Goal: Navigation & Orientation: Find specific page/section

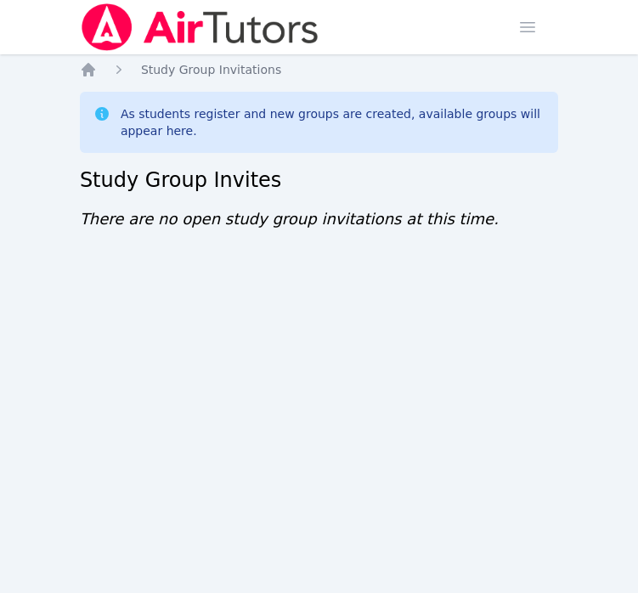
click at [546, 37] on div "Open main menu" at bounding box center [538, 27] width 54 height 54
click at [530, 35] on span "button" at bounding box center [527, 26] width 37 height 37
click at [529, 31] on span "button" at bounding box center [527, 26] width 37 height 37
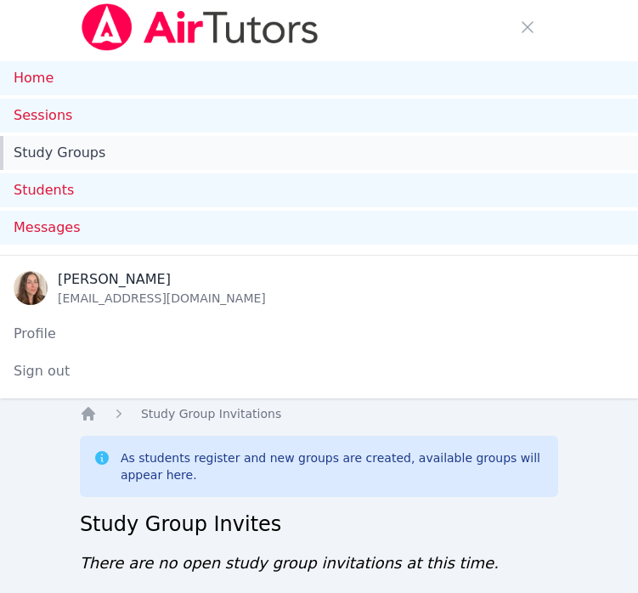
click at [404, 136] on link "Study Groups" at bounding box center [319, 153] width 638 height 34
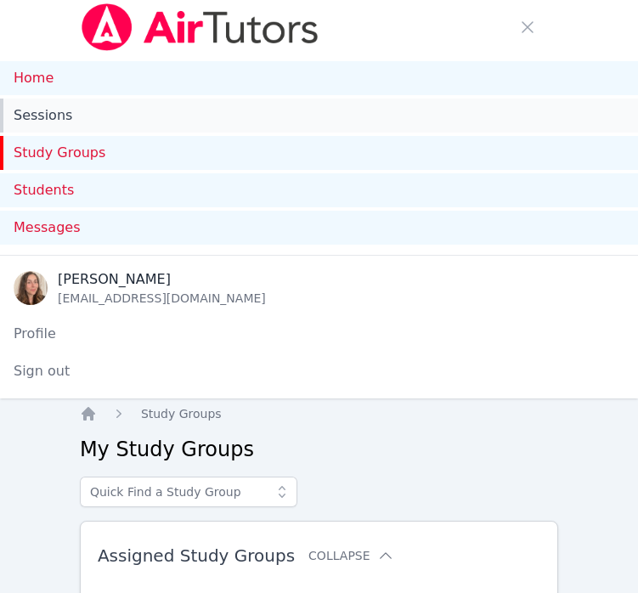
click at [358, 107] on link "Sessions" at bounding box center [319, 116] width 638 height 34
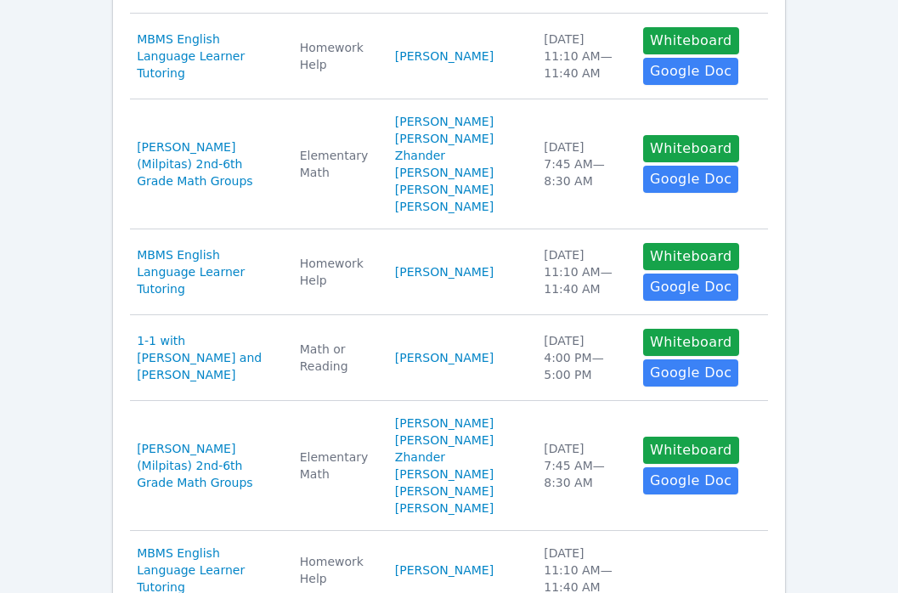
scroll to position [1047, 0]
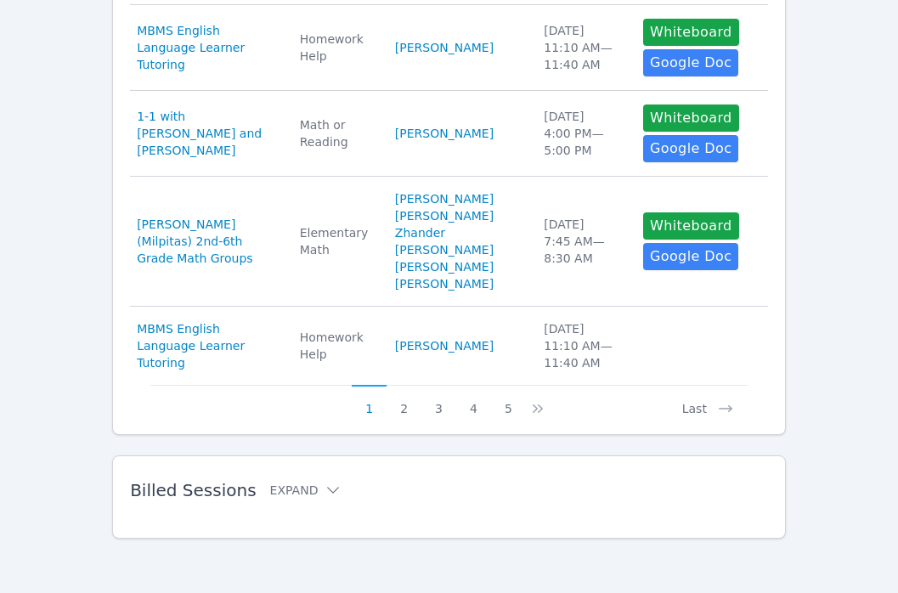
click at [310, 477] on div "Billed Sessions Expand" at bounding box center [422, 490] width 584 height 48
click at [289, 500] on div "Billed Sessions Expand" at bounding box center [422, 490] width 584 height 48
click at [293, 489] on button "Expand" at bounding box center [306, 490] width 72 height 17
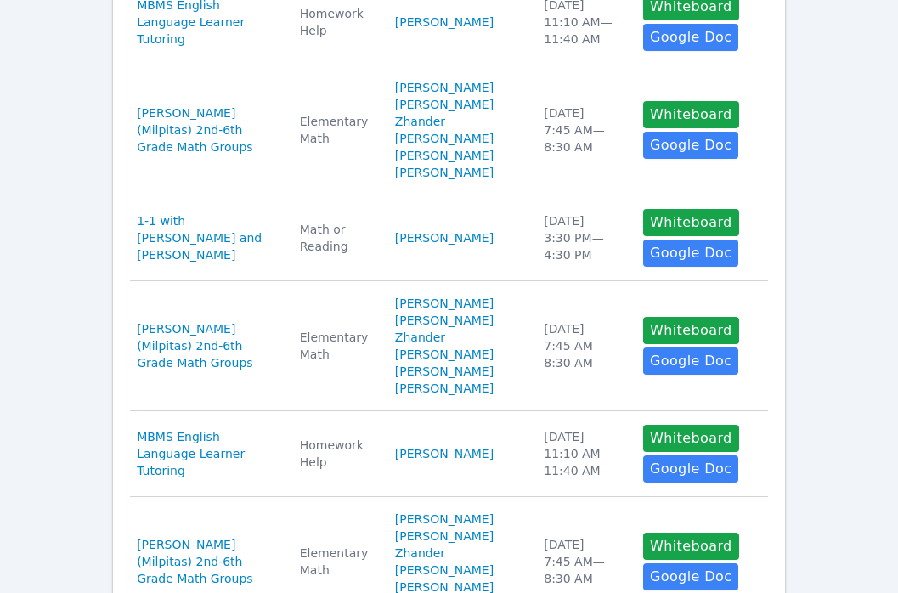
scroll to position [48, 0]
